Goal: Communication & Community: Answer question/provide support

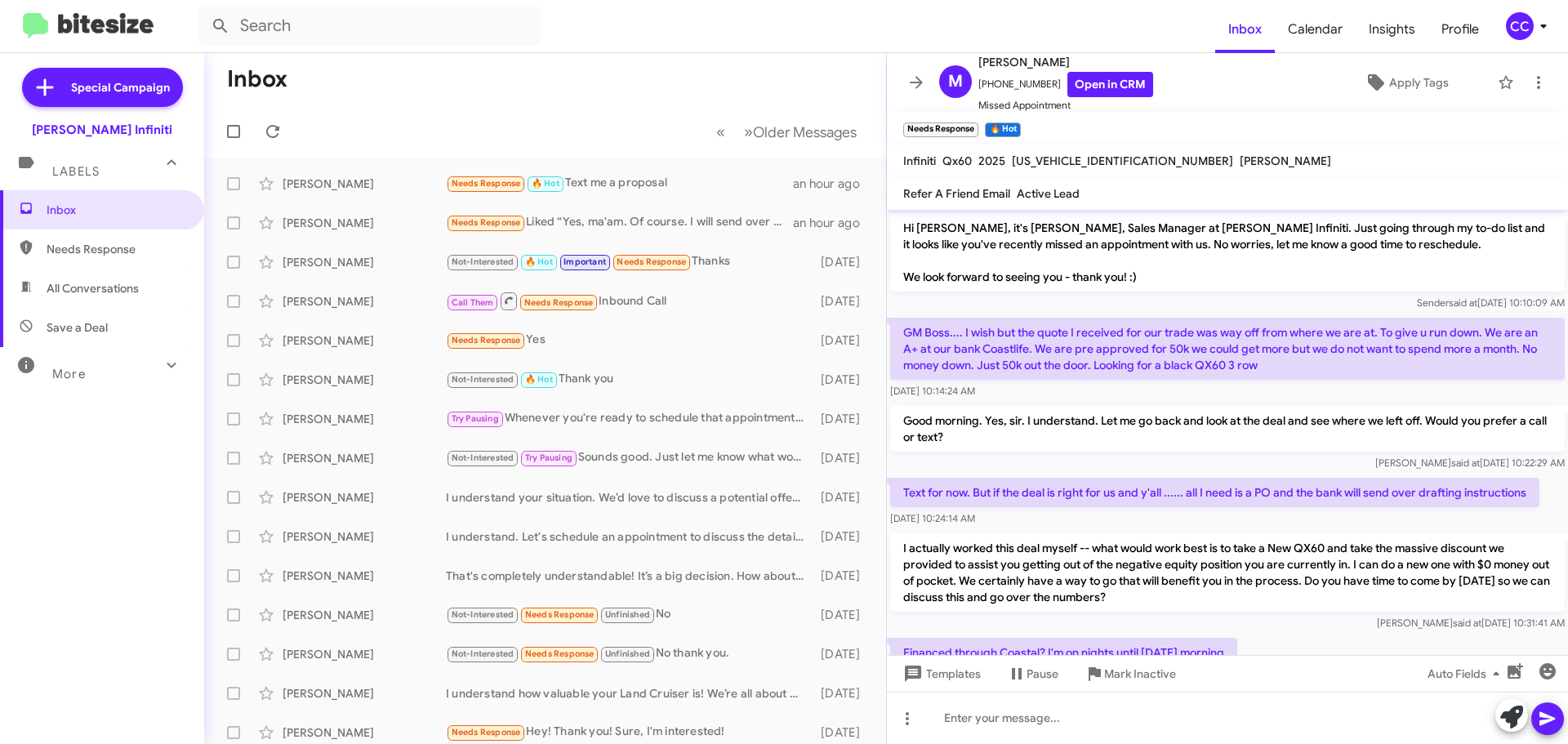
scroll to position [86, 0]
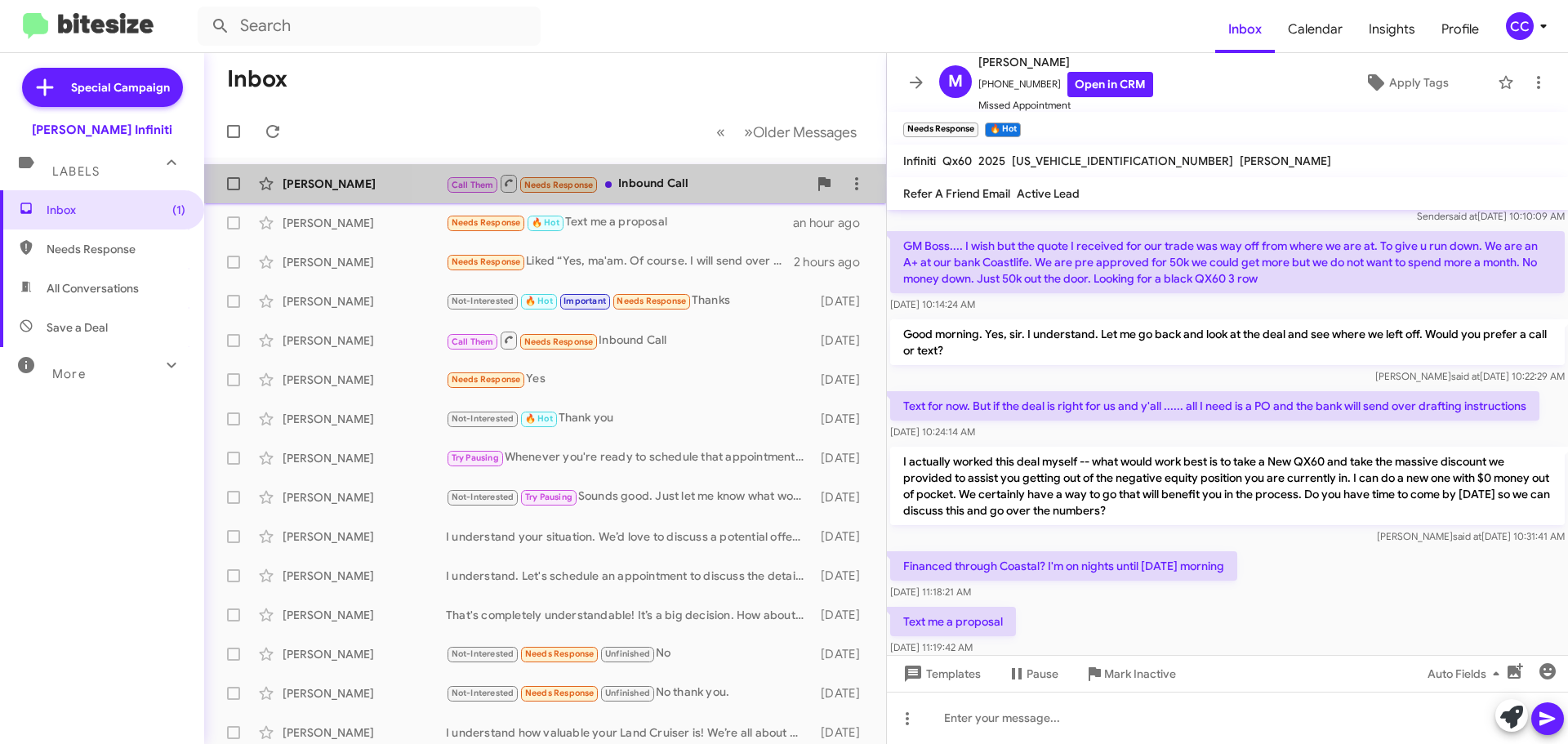
click at [659, 184] on div "Call Them Needs Response Inbound Call" at bounding box center [626, 183] width 362 height 21
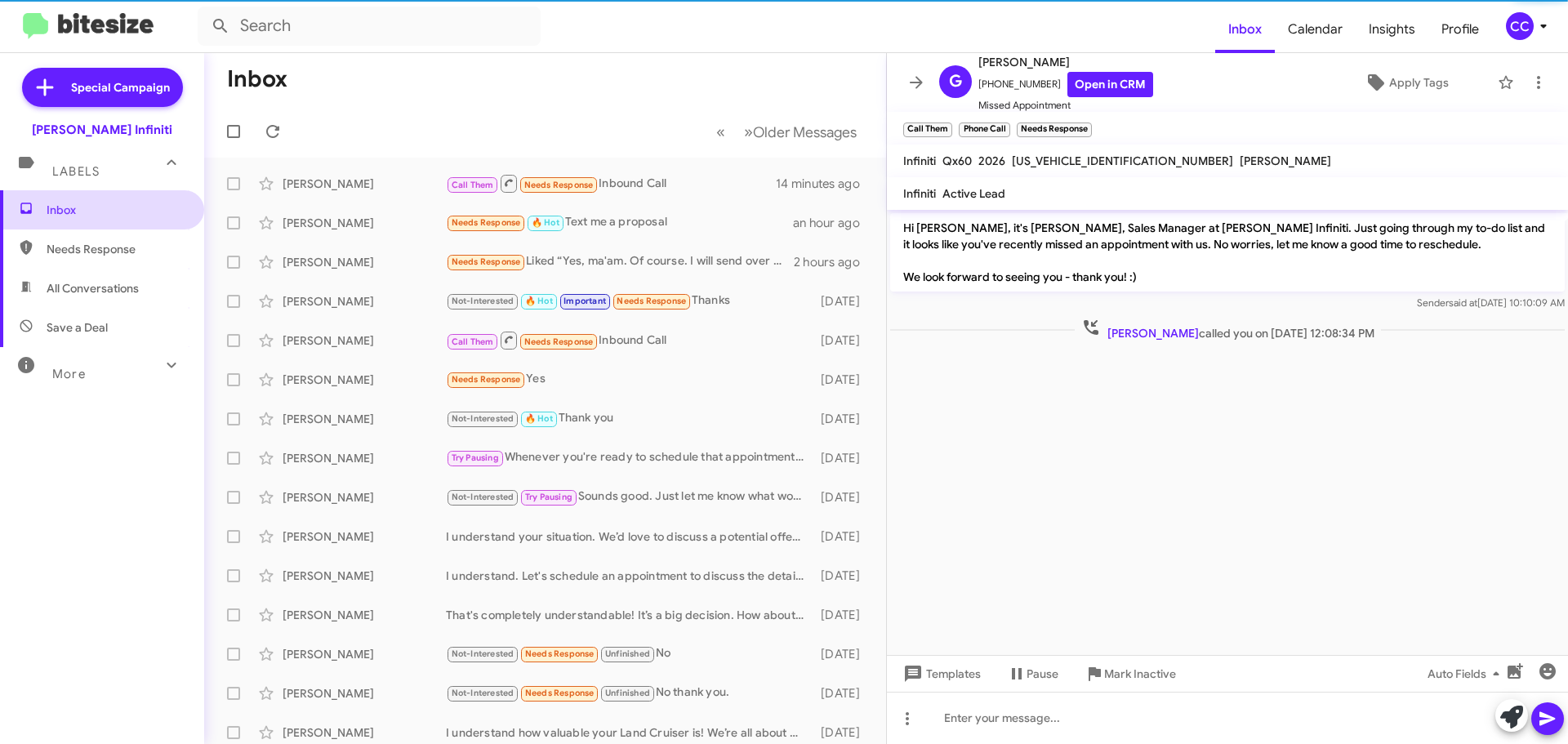
click at [77, 211] on span "Inbox" at bounding box center [116, 210] width 139 height 16
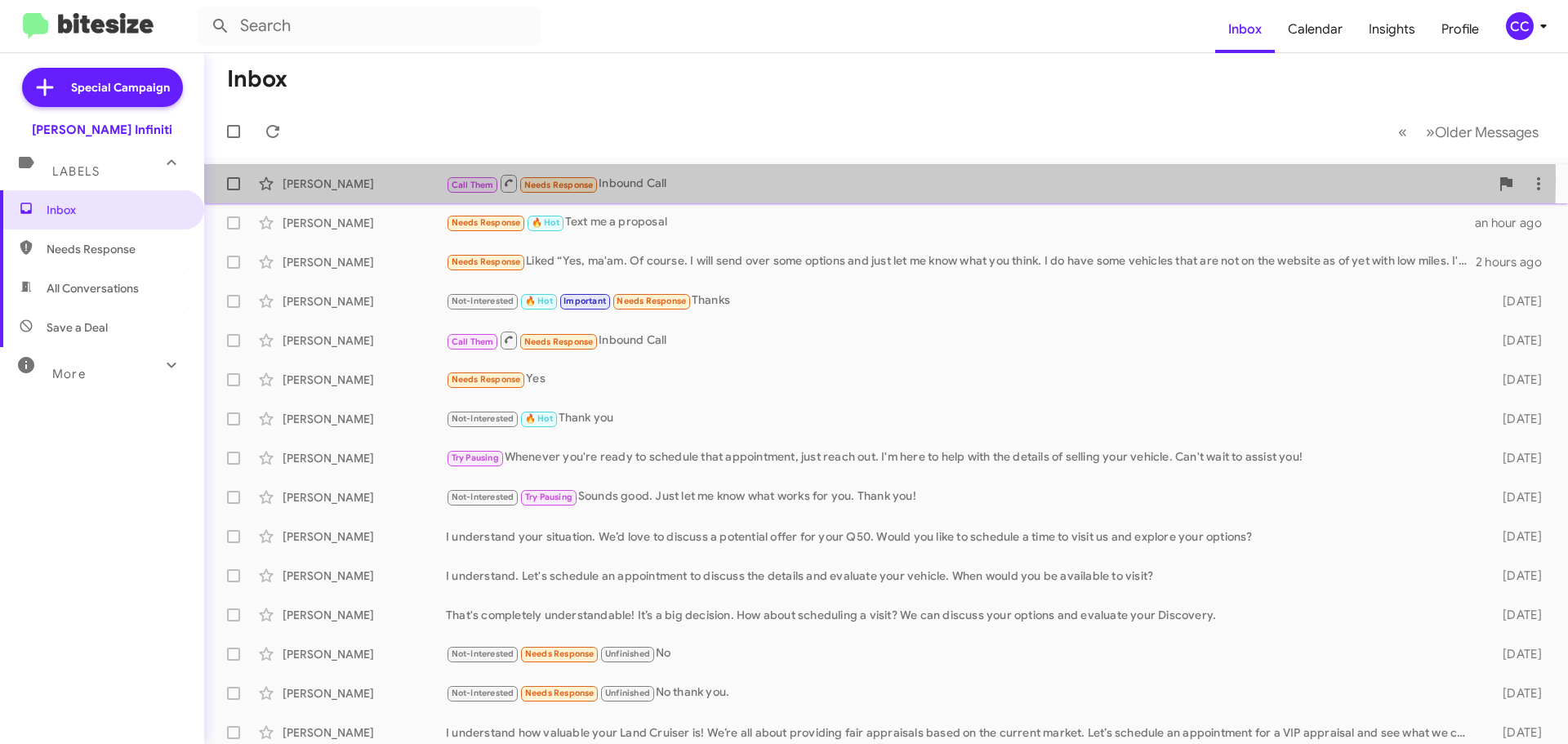
click at [390, 177] on div "[PERSON_NAME]" at bounding box center [364, 183] width 163 height 16
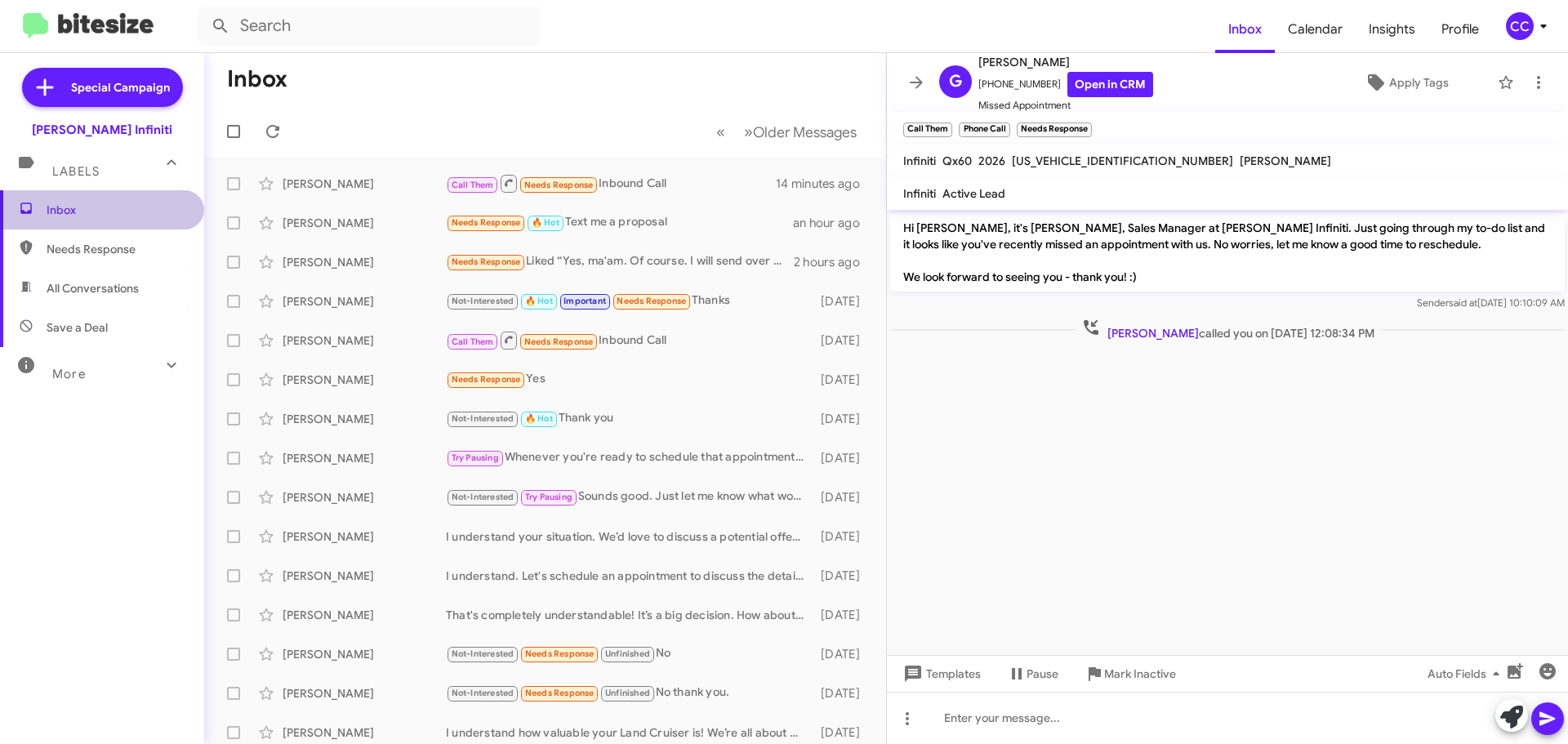
click at [113, 207] on span "Inbox" at bounding box center [116, 210] width 139 height 16
